Goal: Task Accomplishment & Management: Manage account settings

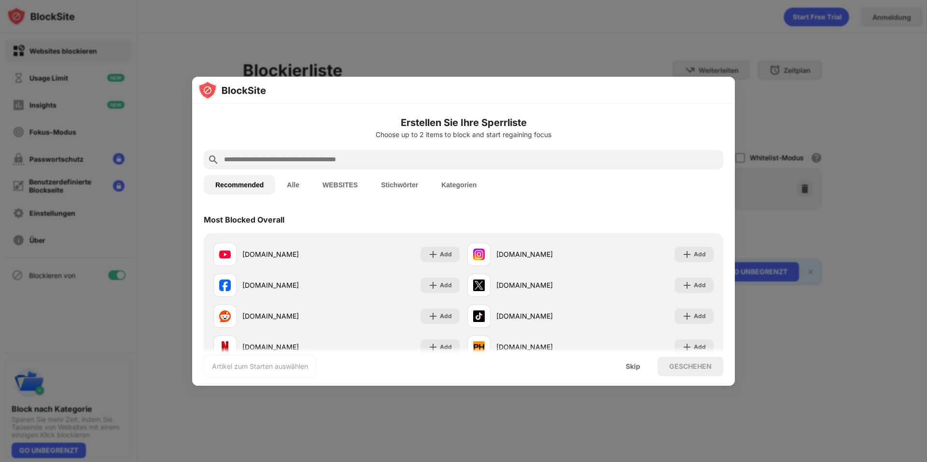
click at [323, 160] on input "text" at bounding box center [471, 160] width 496 height 12
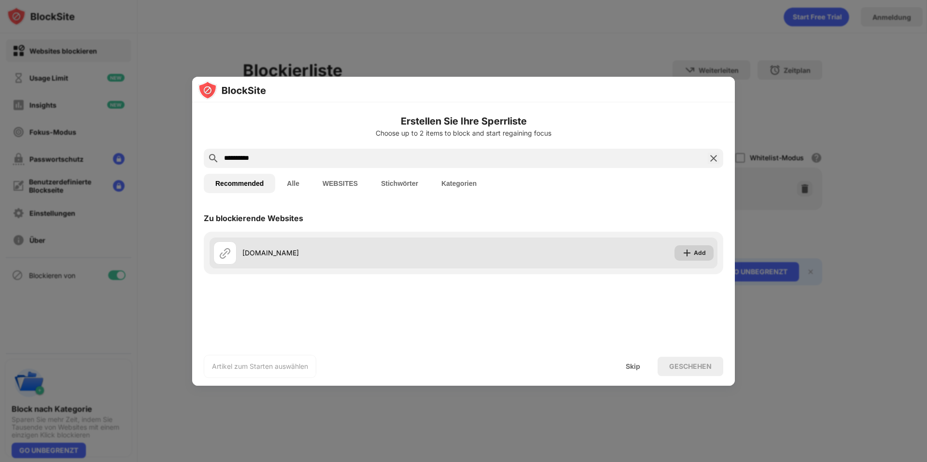
click at [699, 253] on div "Add" at bounding box center [700, 253] width 12 height 10
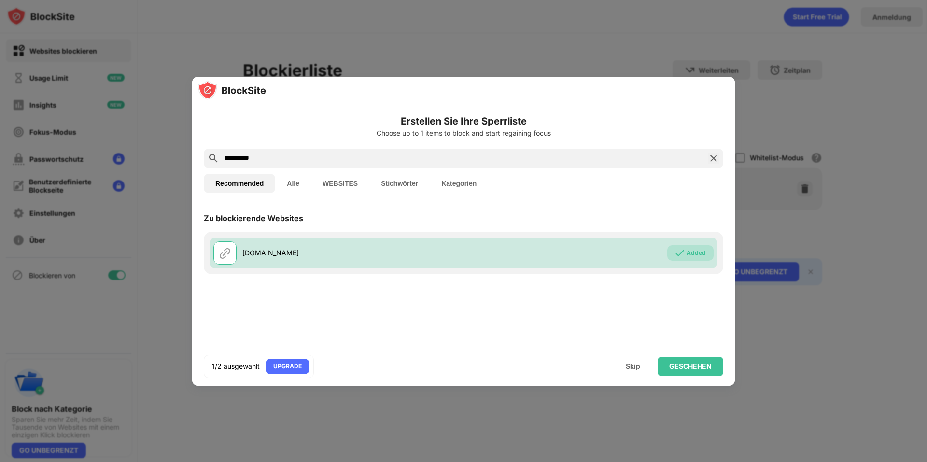
click at [338, 153] on input "**********" at bounding box center [463, 159] width 481 height 12
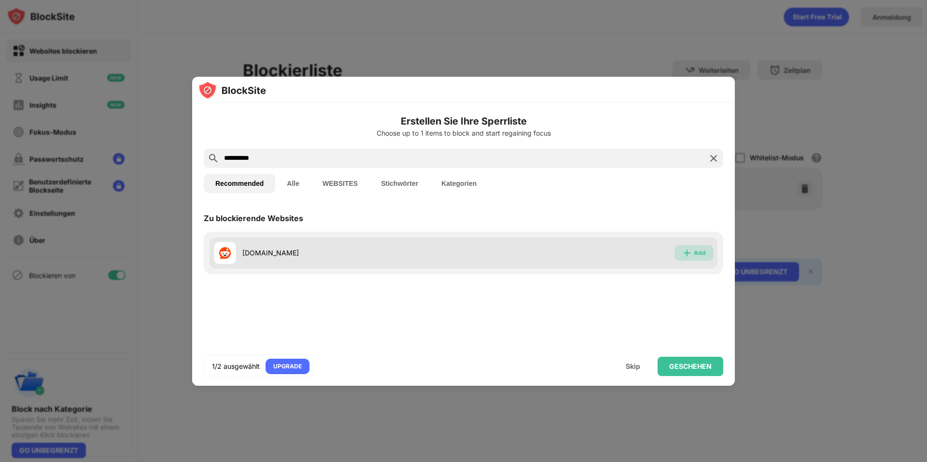
click at [691, 255] on img at bounding box center [687, 253] width 10 height 10
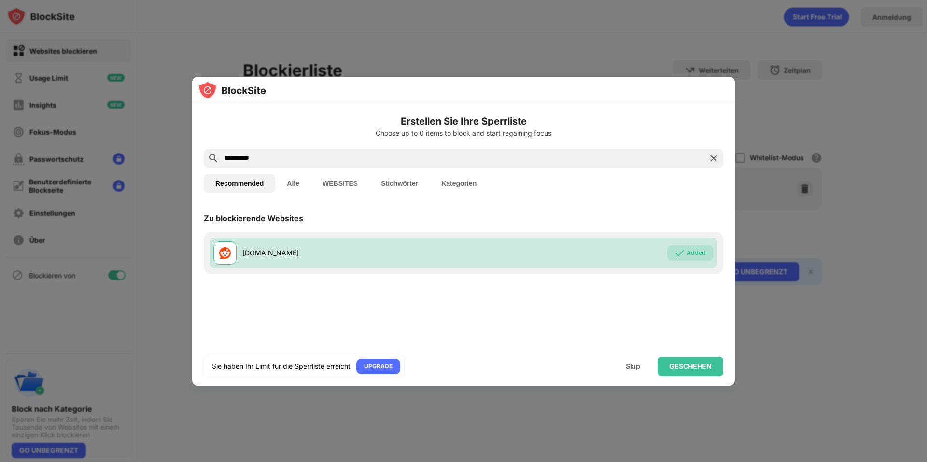
click at [325, 155] on input "**********" at bounding box center [463, 159] width 481 height 12
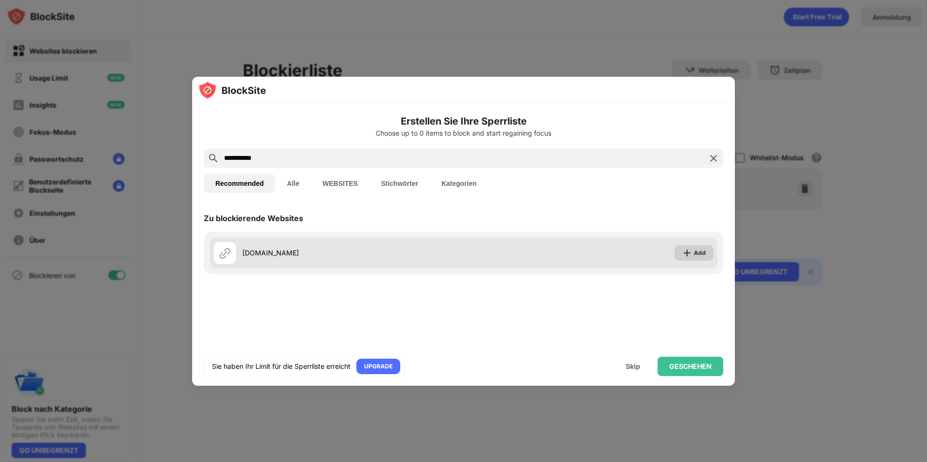
type input "**********"
click at [691, 258] on div "Add" at bounding box center [693, 252] width 39 height 15
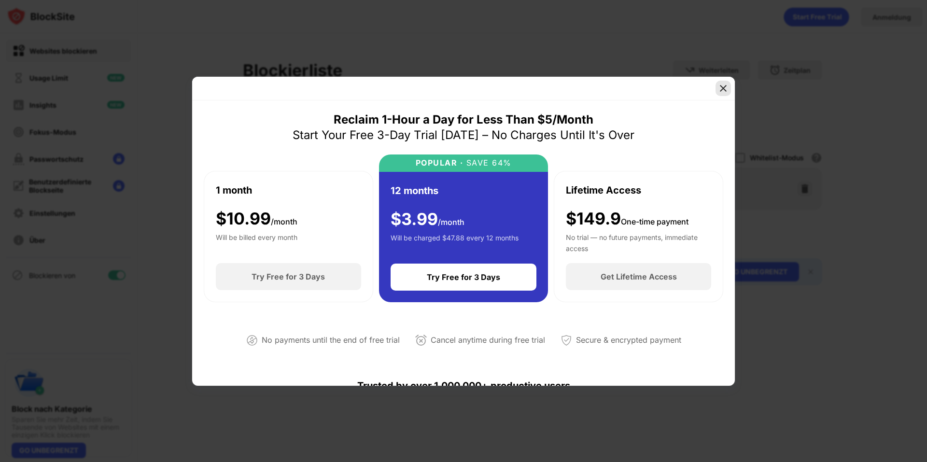
click at [723, 85] on img at bounding box center [723, 89] width 10 height 10
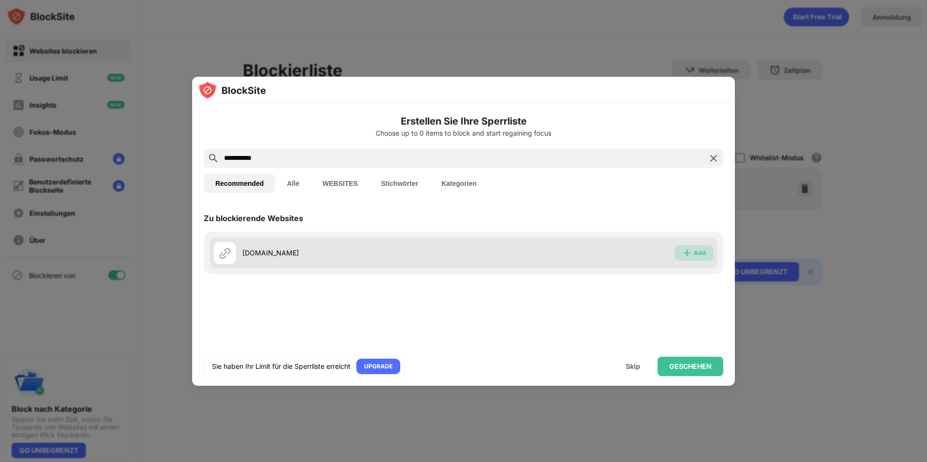
click at [699, 253] on div "Add" at bounding box center [700, 253] width 12 height 10
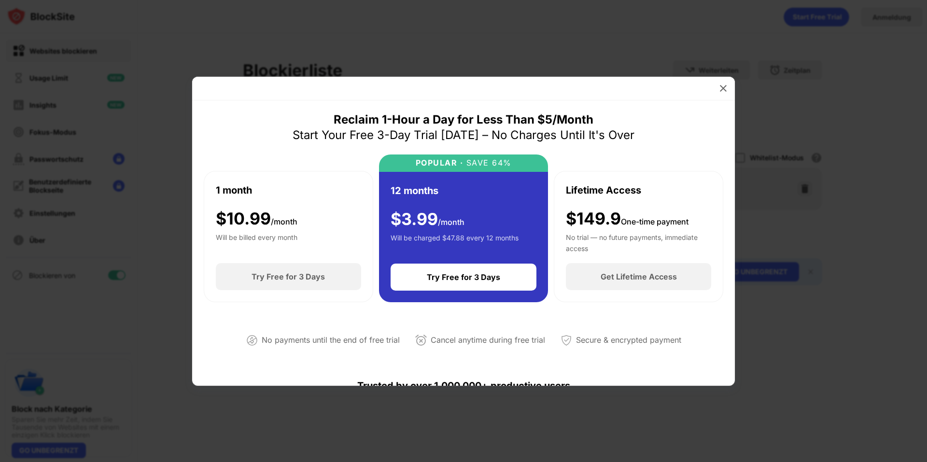
scroll to position [290, 0]
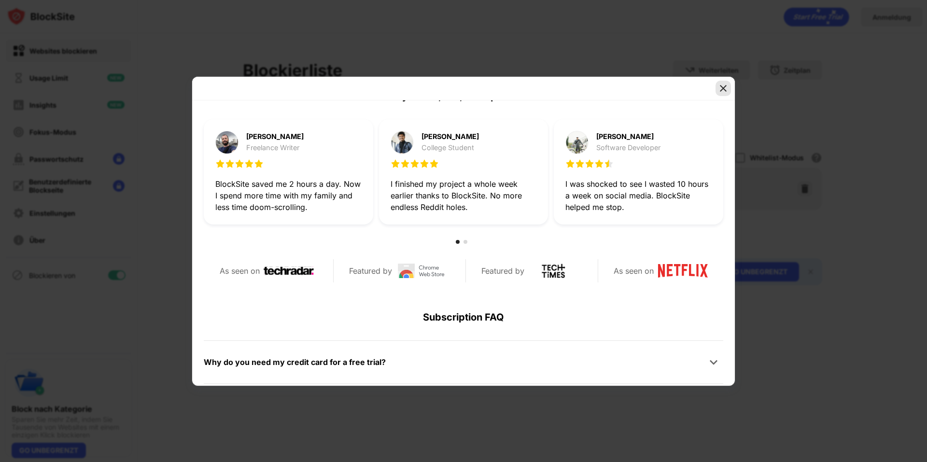
click at [723, 84] on img at bounding box center [723, 89] width 10 height 10
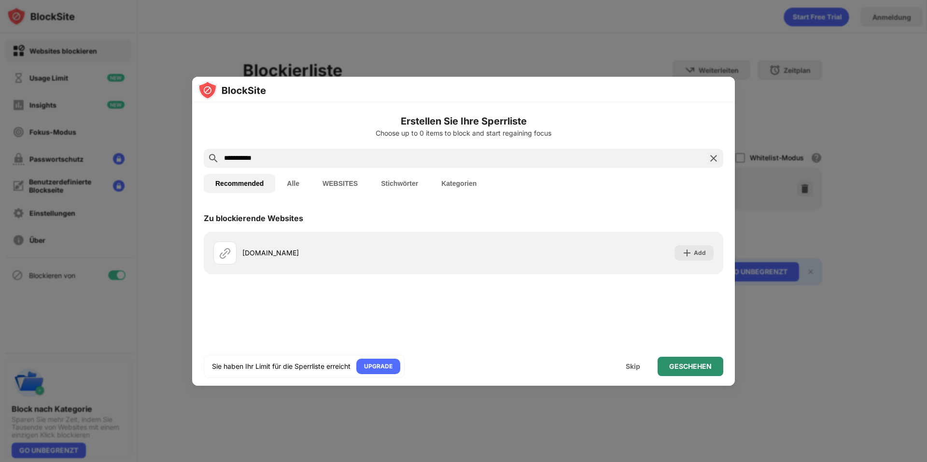
click at [698, 371] on div "GESCHEHEN" at bounding box center [691, 366] width 66 height 19
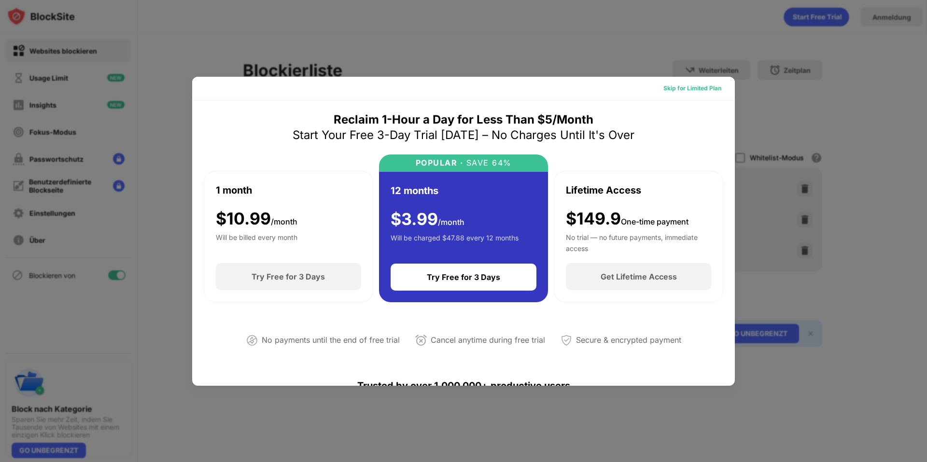
click at [681, 86] on div "Skip for Limited Plan" at bounding box center [692, 89] width 58 height 10
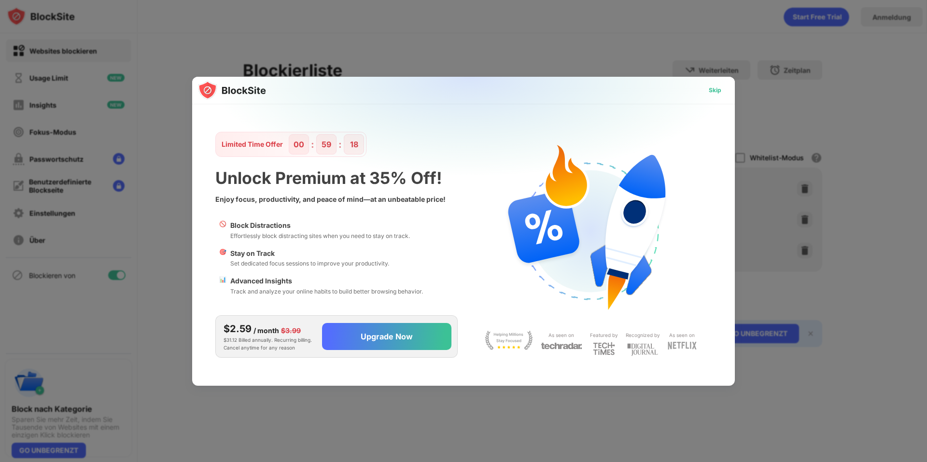
click at [722, 93] on div "Skip" at bounding box center [715, 90] width 28 height 15
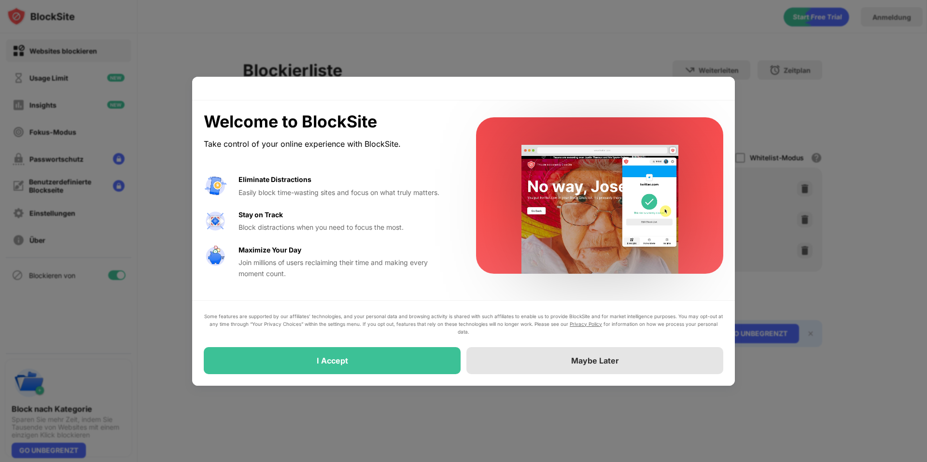
click at [620, 369] on div "Maybe Later" at bounding box center [594, 360] width 257 height 27
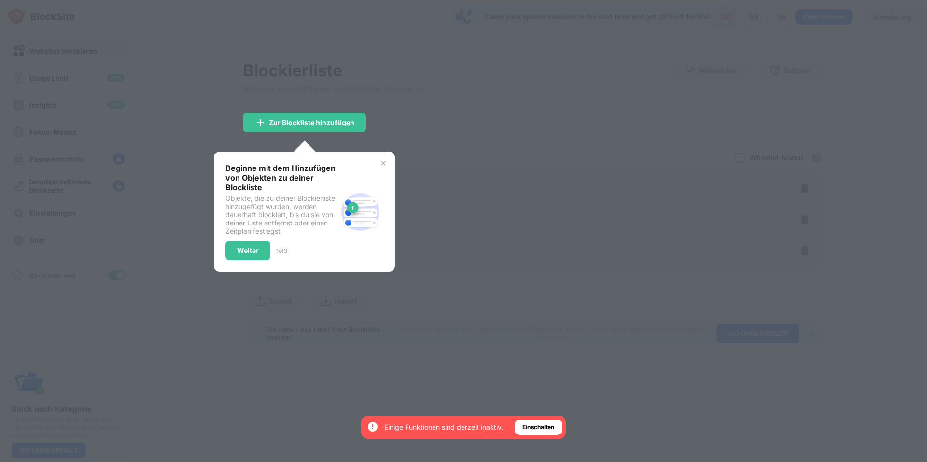
click at [475, 211] on div at bounding box center [463, 231] width 927 height 462
click at [382, 163] on img at bounding box center [383, 163] width 8 height 8
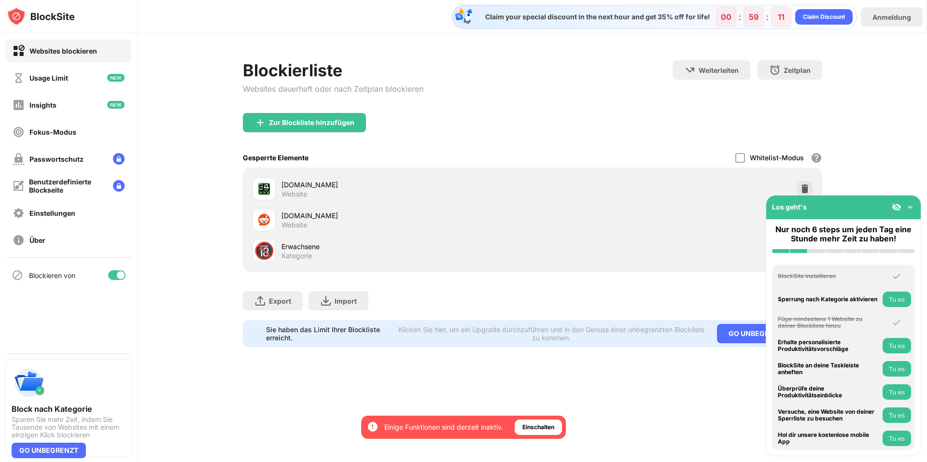
click at [912, 205] on img at bounding box center [910, 207] width 10 height 10
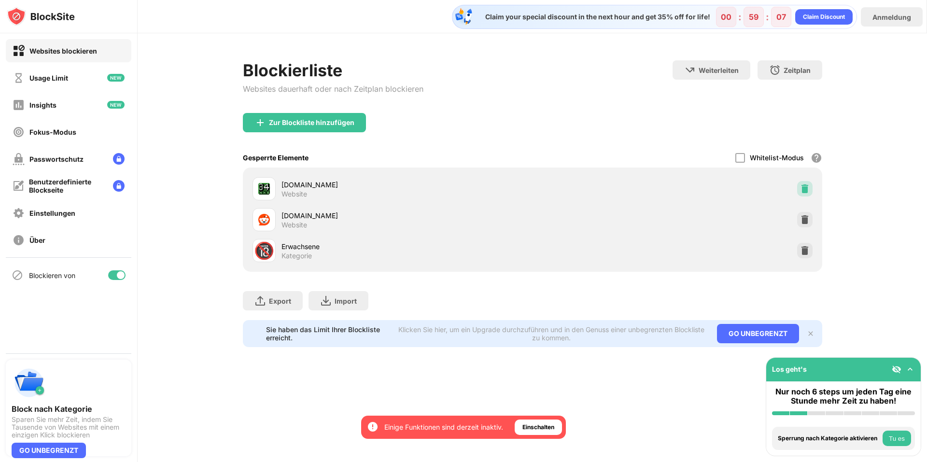
click at [805, 187] on img at bounding box center [805, 189] width 10 height 10
